Goal: Information Seeking & Learning: Learn about a topic

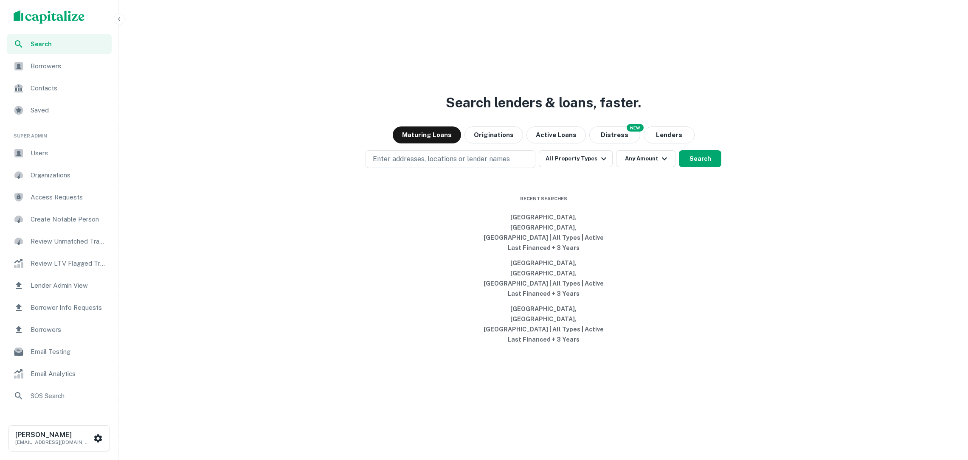
click at [118, 18] on icon "button" at bounding box center [119, 19] width 7 height 7
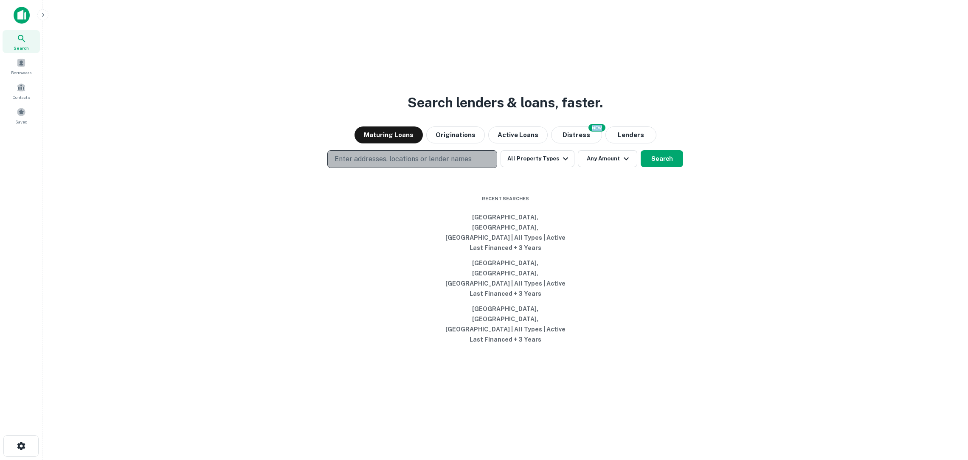
click at [471, 168] on button "Enter addresses, locations or lender names" at bounding box center [412, 159] width 170 height 18
click at [448, 336] on div "Search lenders & loans, faster. Maturing Loans Originations Active Loans NEW Di…" at bounding box center [505, 250] width 912 height 460
click at [433, 164] on p "Enter addresses, locations or lender names" at bounding box center [402, 159] width 137 height 10
type input "*******"
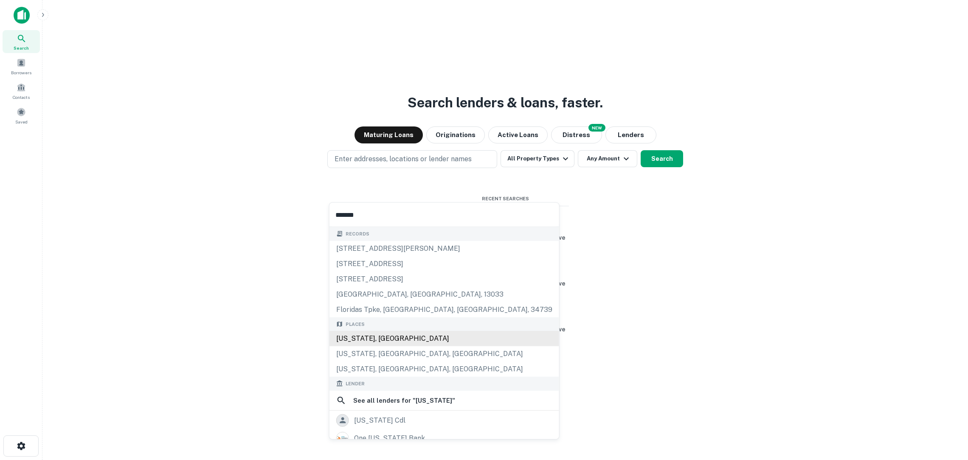
click at [430, 333] on div "[US_STATE], [GEOGRAPHIC_DATA]" at bounding box center [444, 338] width 230 height 15
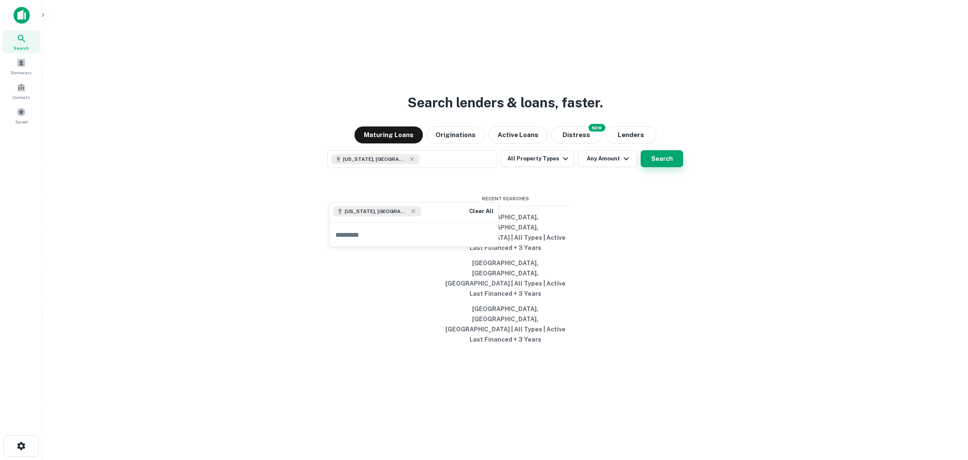
click at [647, 167] on button "Search" at bounding box center [661, 158] width 42 height 17
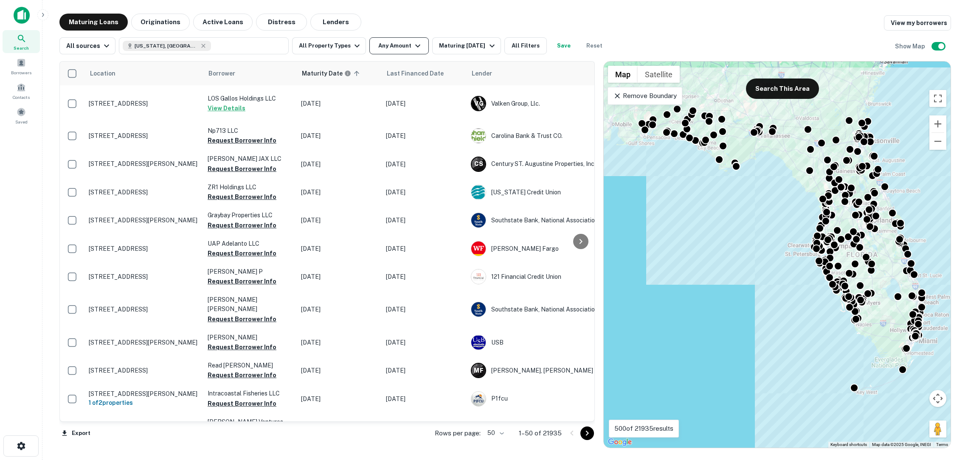
click at [416, 44] on icon "button" at bounding box center [418, 46] width 10 height 10
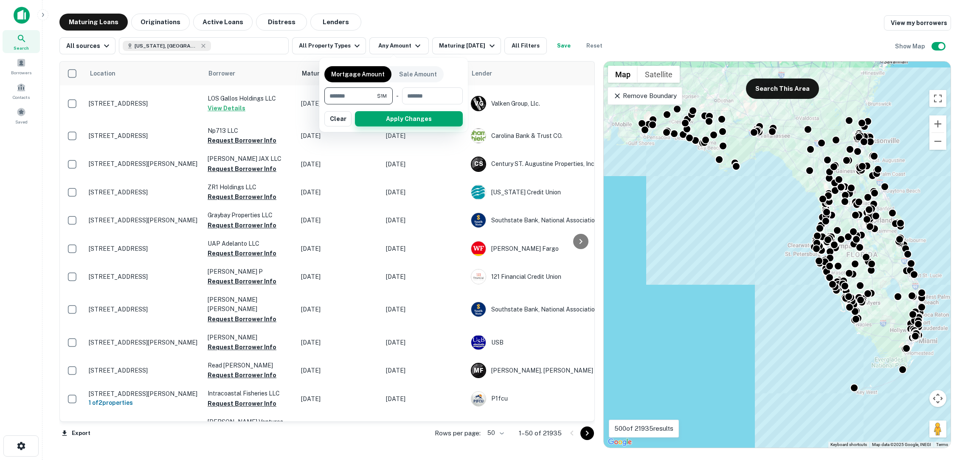
type input "*******"
click at [377, 118] on button "Apply Changes" at bounding box center [409, 118] width 108 height 15
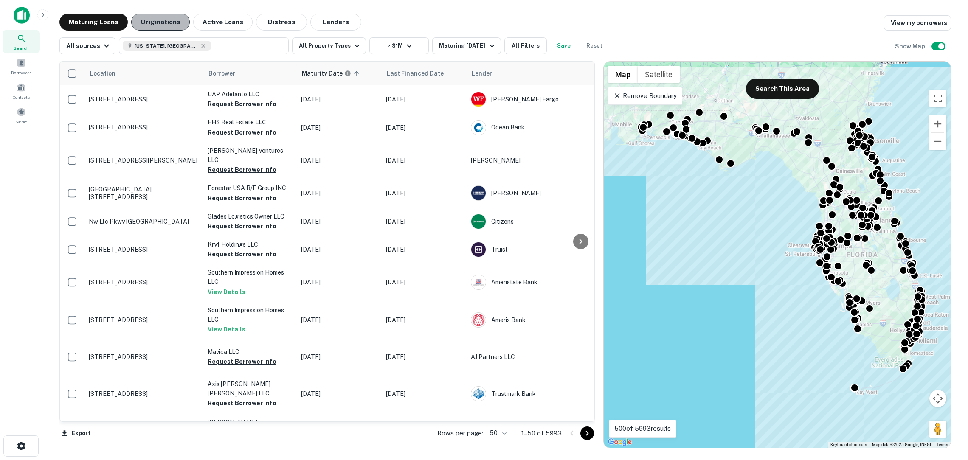
click at [165, 21] on button "Originations" at bounding box center [160, 22] width 59 height 17
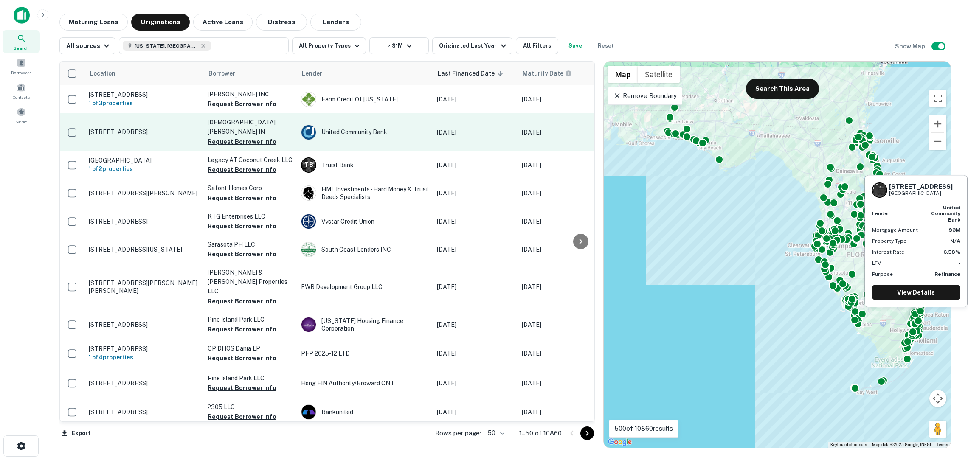
click at [153, 128] on p "[STREET_ADDRESS]" at bounding box center [144, 132] width 110 height 8
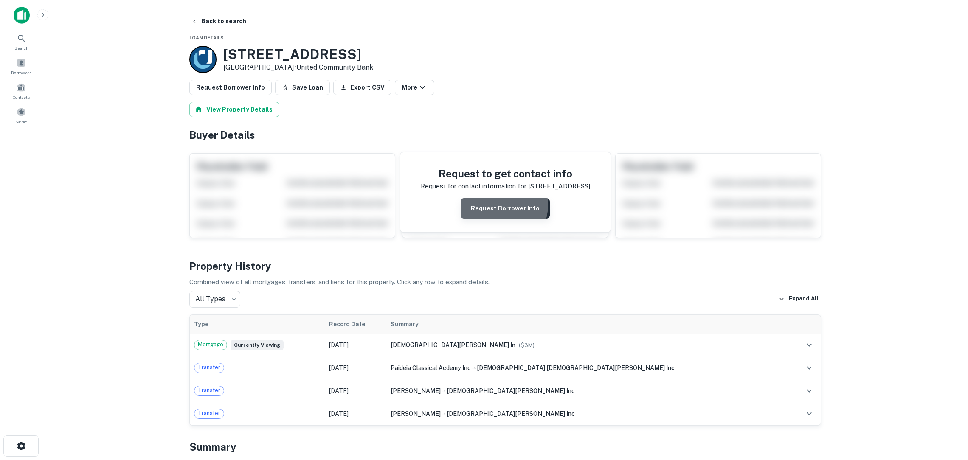
click at [501, 205] on button "Request Borrower Info" at bounding box center [504, 208] width 89 height 20
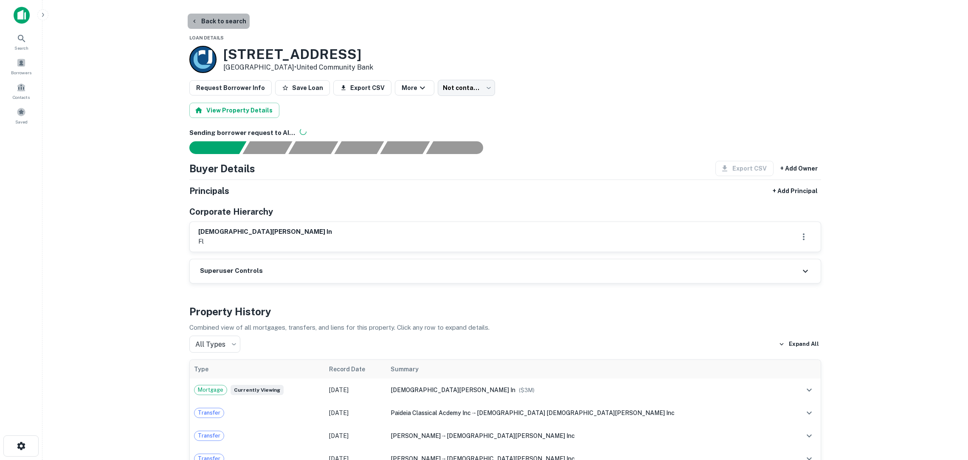
click at [232, 20] on button "Back to search" at bounding box center [219, 21] width 62 height 15
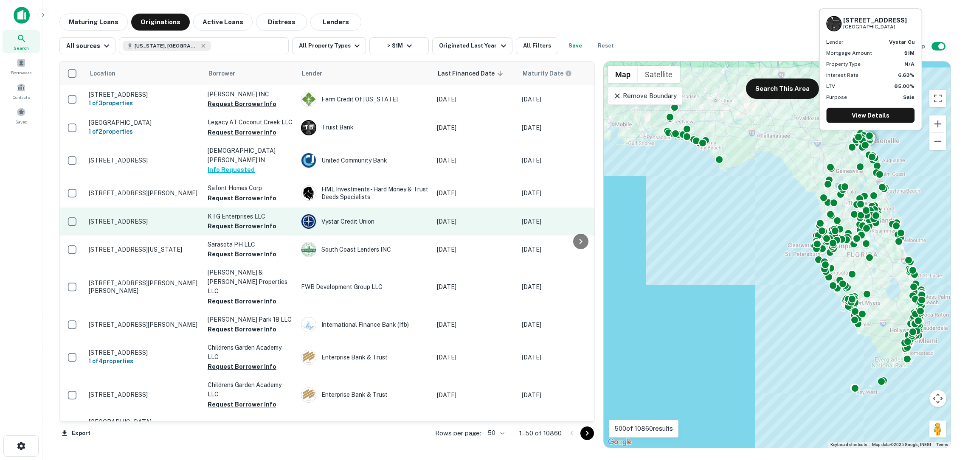
click at [191, 218] on p "[STREET_ADDRESS]" at bounding box center [144, 222] width 110 height 8
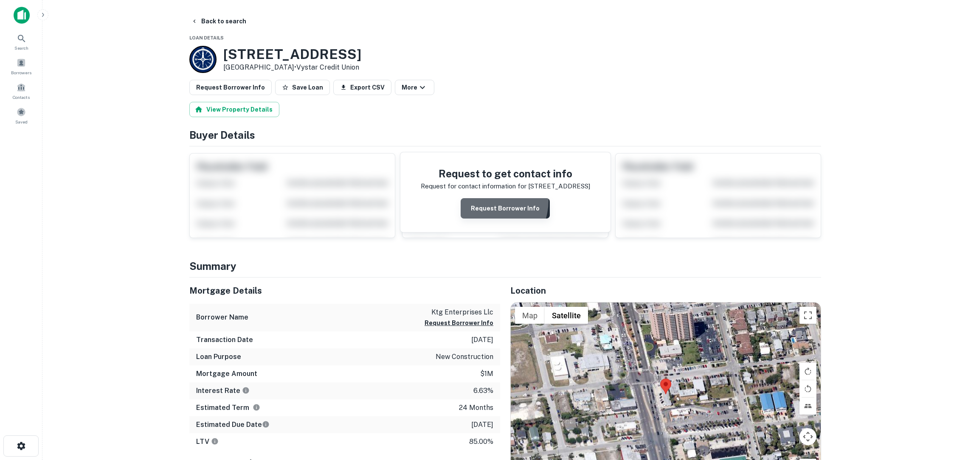
click at [485, 199] on button "Request Borrower Info" at bounding box center [504, 208] width 89 height 20
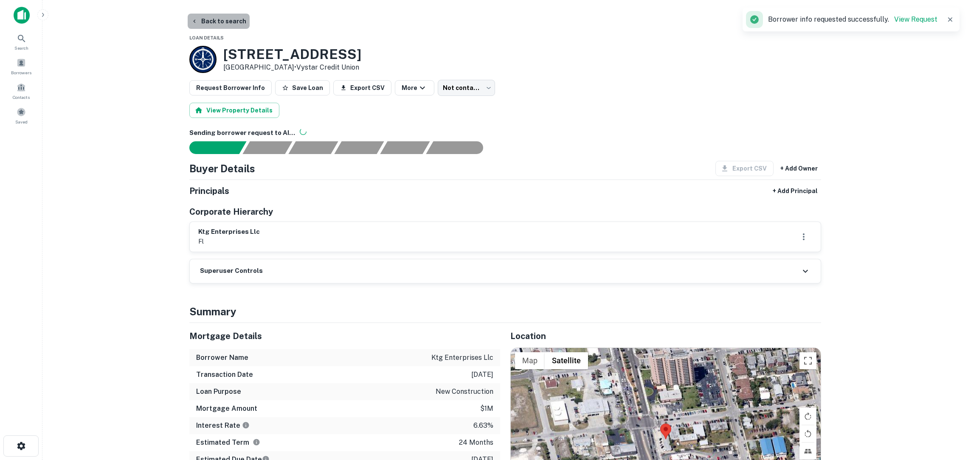
click at [236, 24] on button "Back to search" at bounding box center [219, 21] width 62 height 15
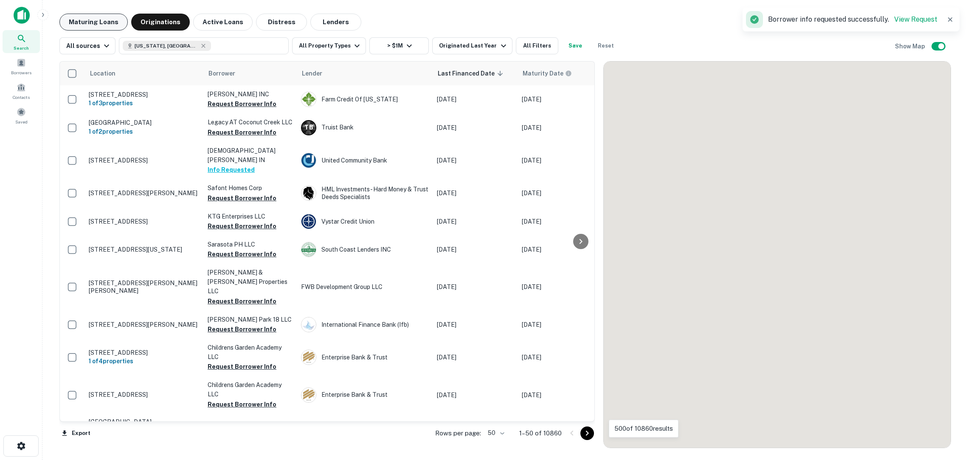
click at [91, 19] on button "Maturing Loans" at bounding box center [93, 22] width 68 height 17
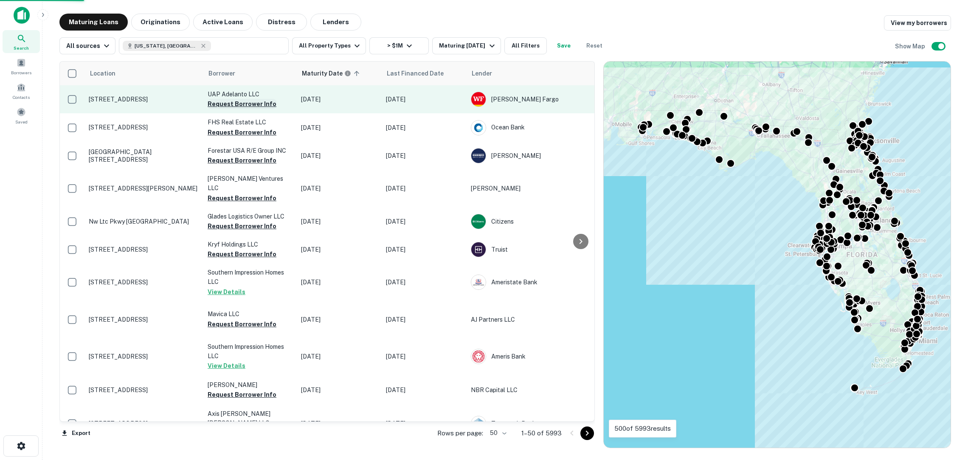
click at [248, 101] on button "Request Borrower Info" at bounding box center [242, 104] width 69 height 10
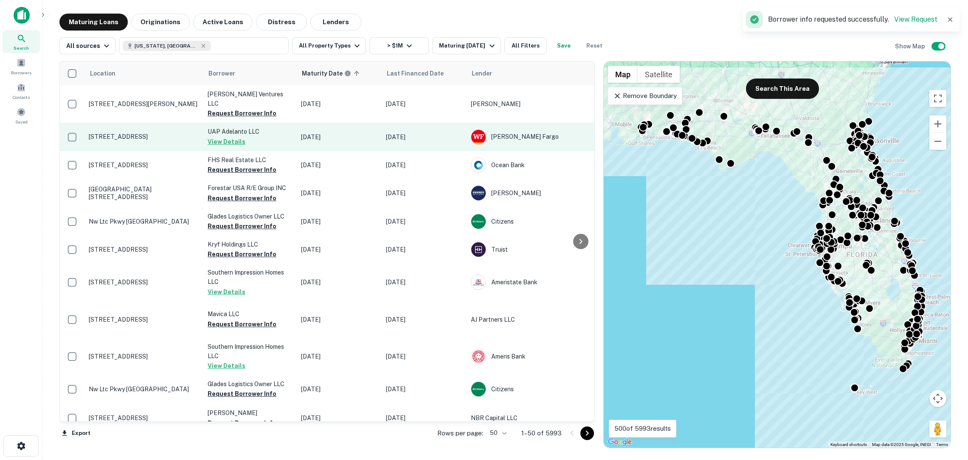
click at [261, 133] on td "UAP Adelanto LLC View Details" at bounding box center [249, 137] width 93 height 28
click at [156, 138] on td "[STREET_ADDRESS]" at bounding box center [143, 137] width 119 height 28
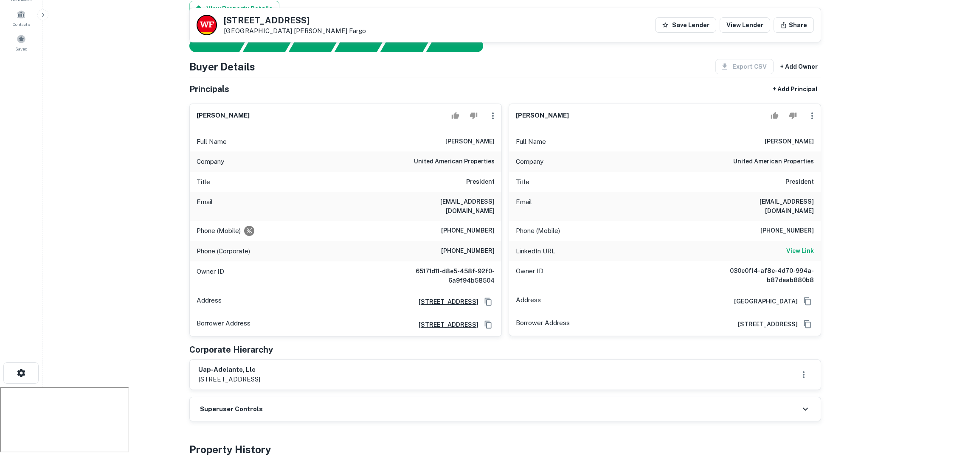
scroll to position [68, 0]
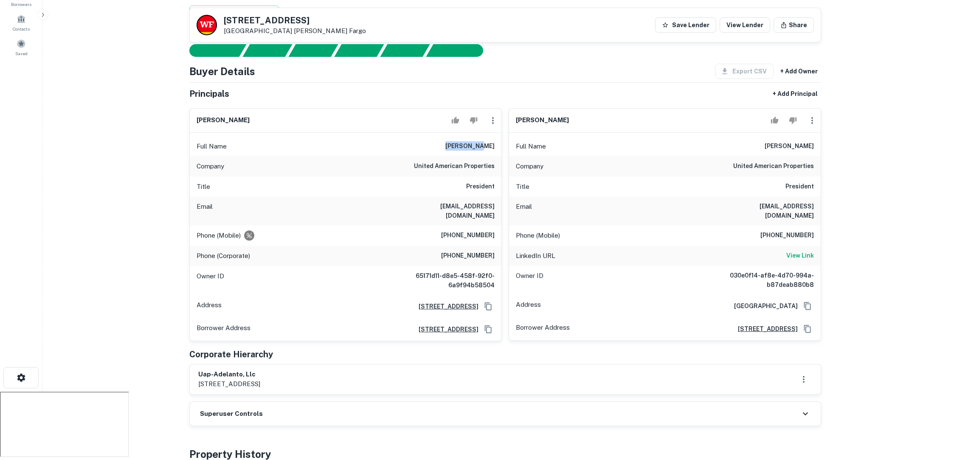
drag, startPoint x: 463, startPoint y: 144, endPoint x: 496, endPoint y: 144, distance: 32.7
click at [496, 144] on div "Full Name [PERSON_NAME]" at bounding box center [346, 146] width 312 height 20
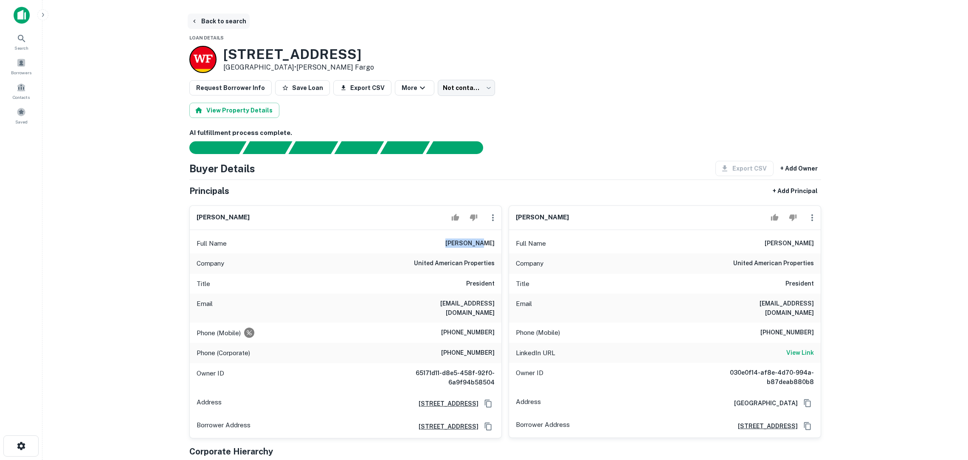
click at [229, 20] on button "Back to search" at bounding box center [219, 21] width 62 height 15
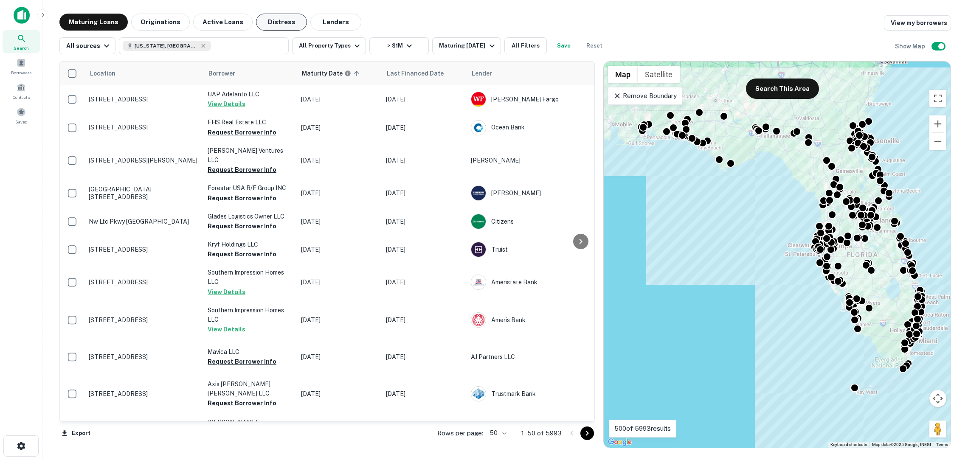
click at [285, 23] on button "Distress" at bounding box center [281, 22] width 51 height 17
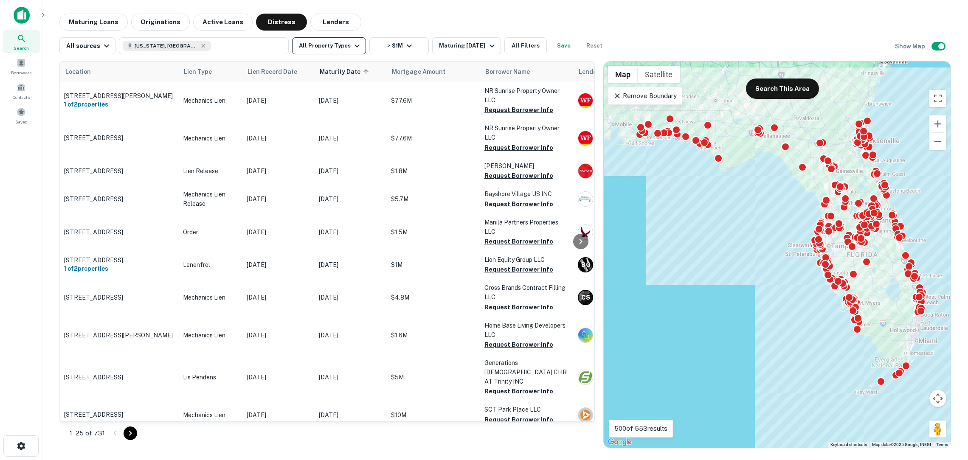
click at [352, 43] on icon "button" at bounding box center [357, 46] width 10 height 10
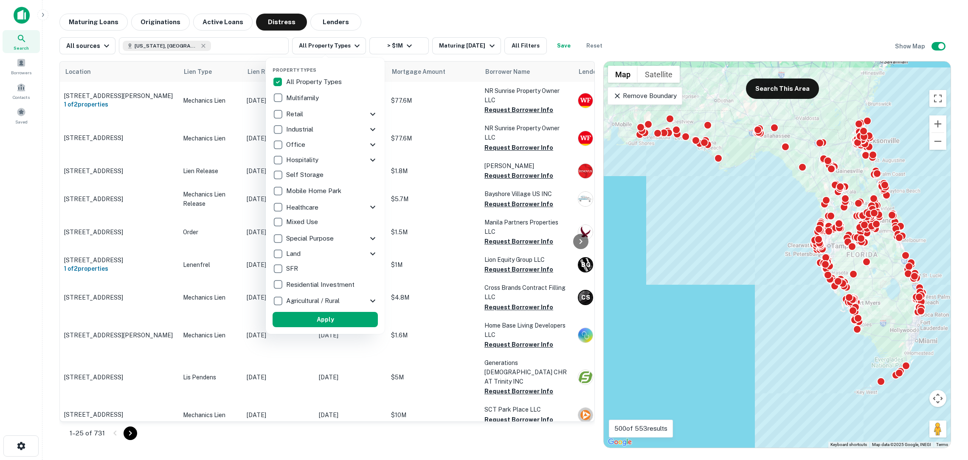
click at [417, 32] on div at bounding box center [484, 230] width 968 height 460
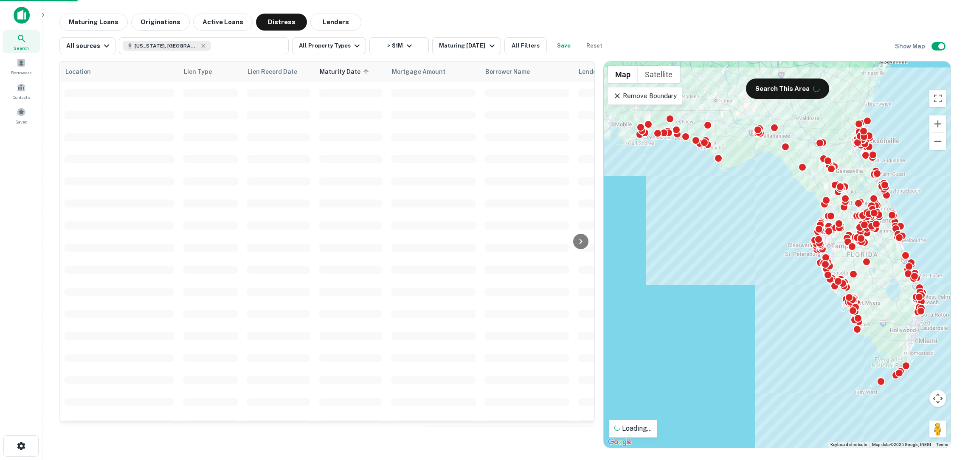
click at [514, 42] on div at bounding box center [484, 230] width 968 height 460
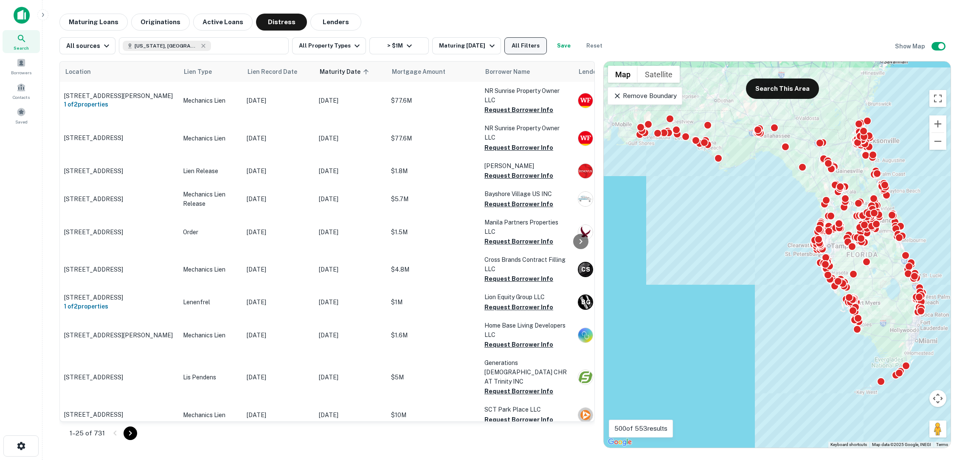
click at [511, 47] on button "All Filters" at bounding box center [525, 45] width 42 height 17
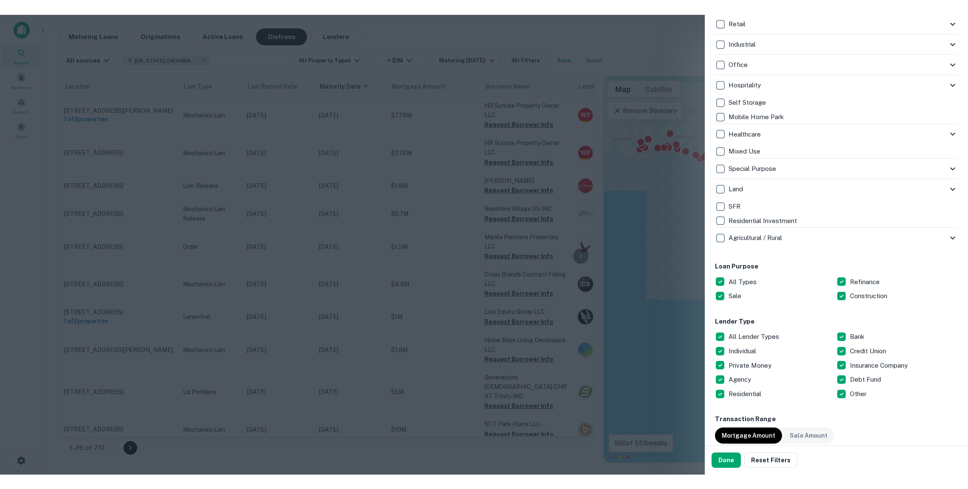
scroll to position [329, 0]
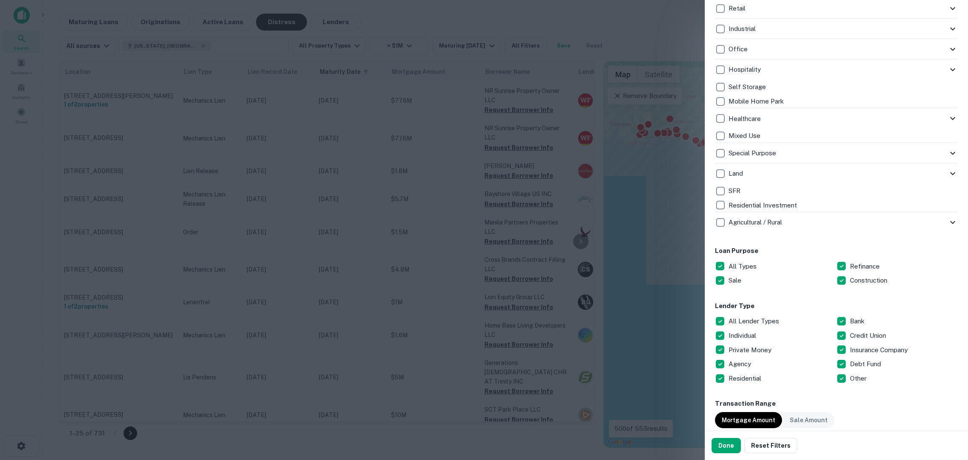
click at [404, 198] on div at bounding box center [484, 230] width 968 height 460
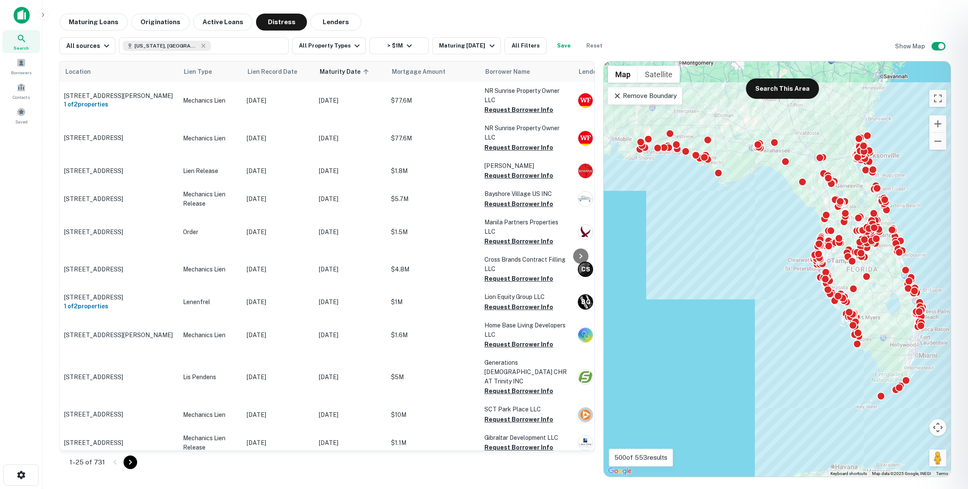
drag, startPoint x: 50, startPoint y: 16, endPoint x: 45, endPoint y: 16, distance: 4.7
click at [49, 16] on div at bounding box center [484, 244] width 968 height 489
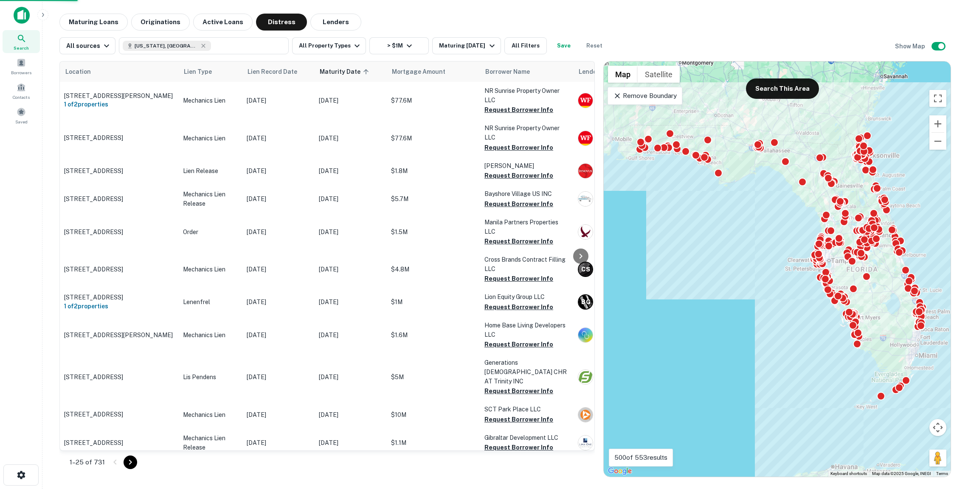
click at [45, 16] on icon "button" at bounding box center [42, 14] width 7 height 7
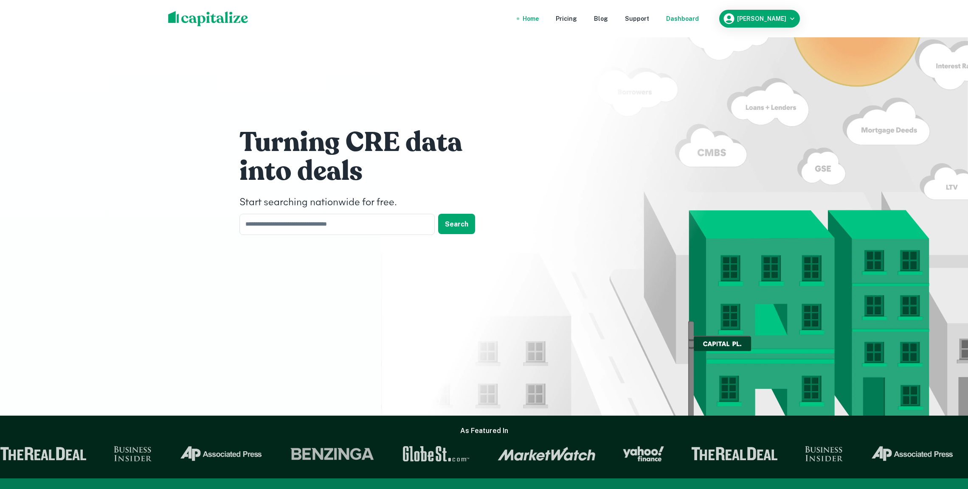
click at [677, 20] on div "Dashboard" at bounding box center [682, 18] width 33 height 9
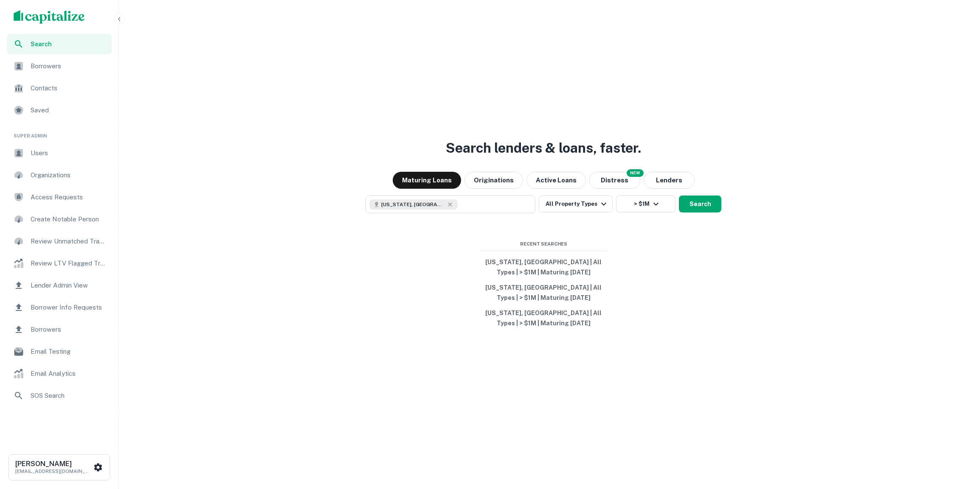
click at [69, 146] on div "Users" at bounding box center [59, 153] width 105 height 20
